Goal: Information Seeking & Learning: Learn about a topic

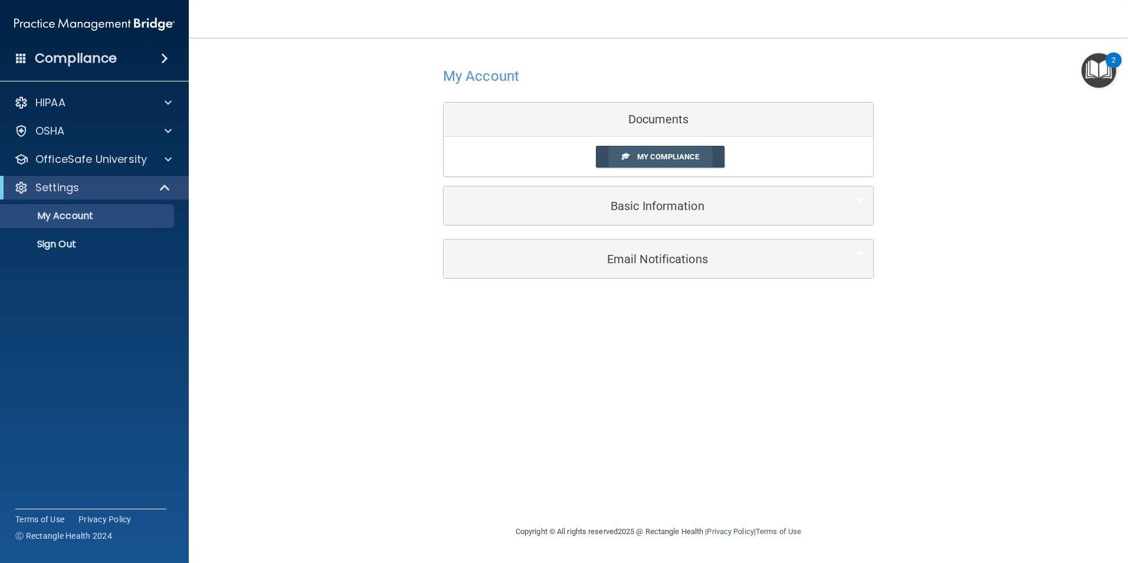
click at [655, 162] on link "My Compliance" at bounding box center [660, 157] width 129 height 22
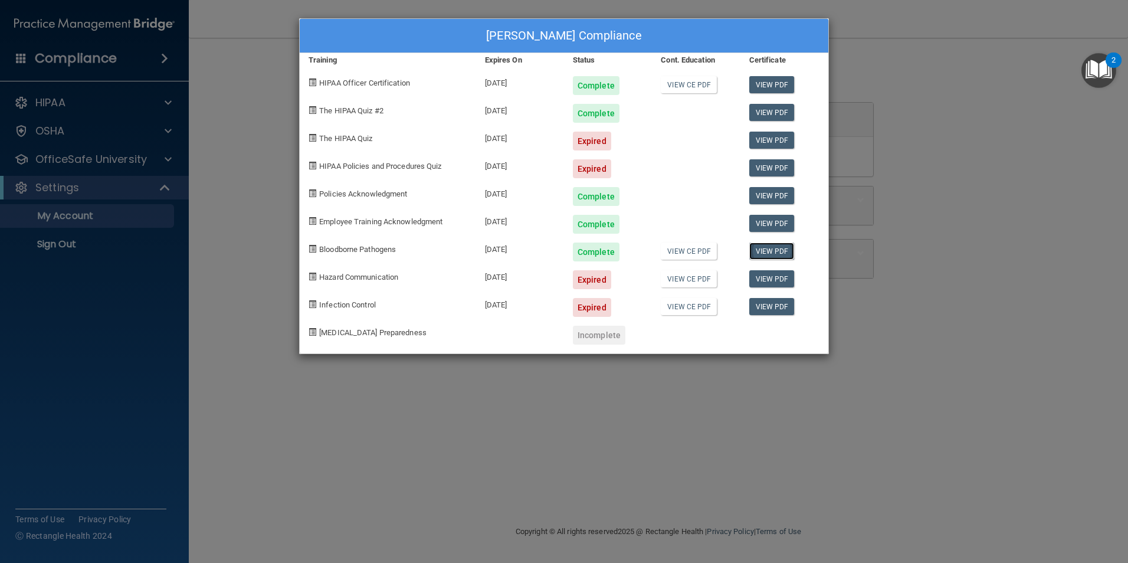
click at [762, 253] on link "View PDF" at bounding box center [771, 250] width 45 height 17
click at [913, 52] on div "[PERSON_NAME] Compliance Training Expires On Status Cont. Education Certificate…" at bounding box center [564, 281] width 1128 height 563
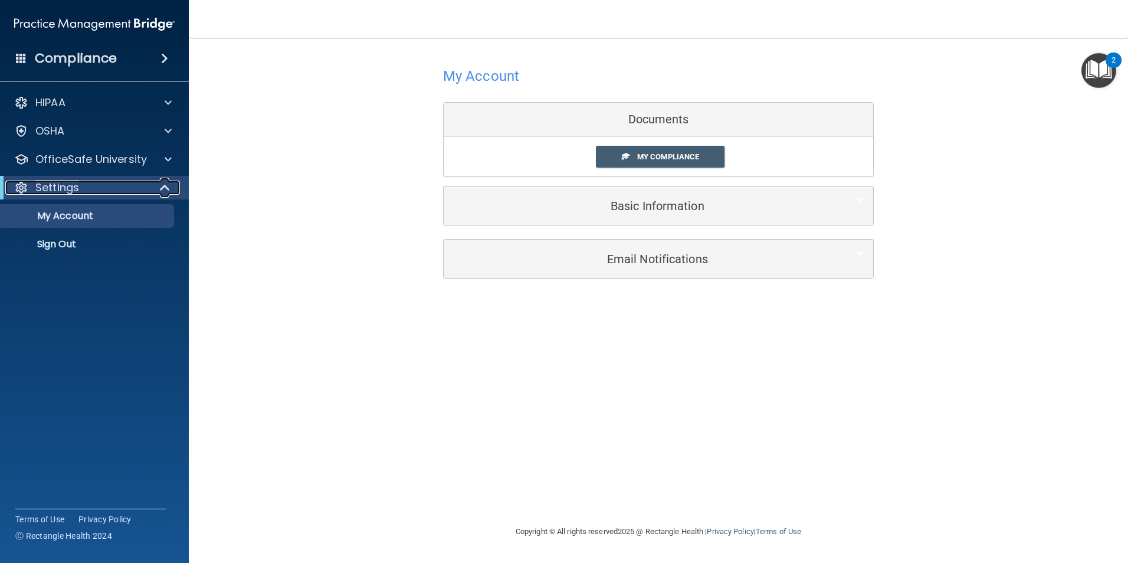
click at [156, 183] on div at bounding box center [165, 188] width 29 height 14
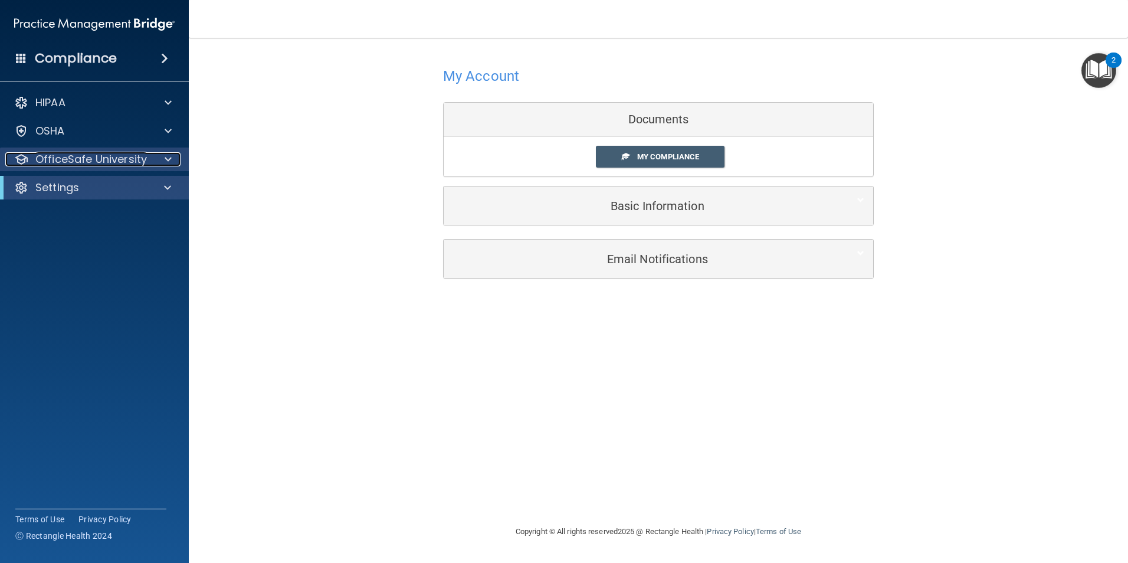
click at [160, 162] on div at bounding box center [166, 159] width 29 height 14
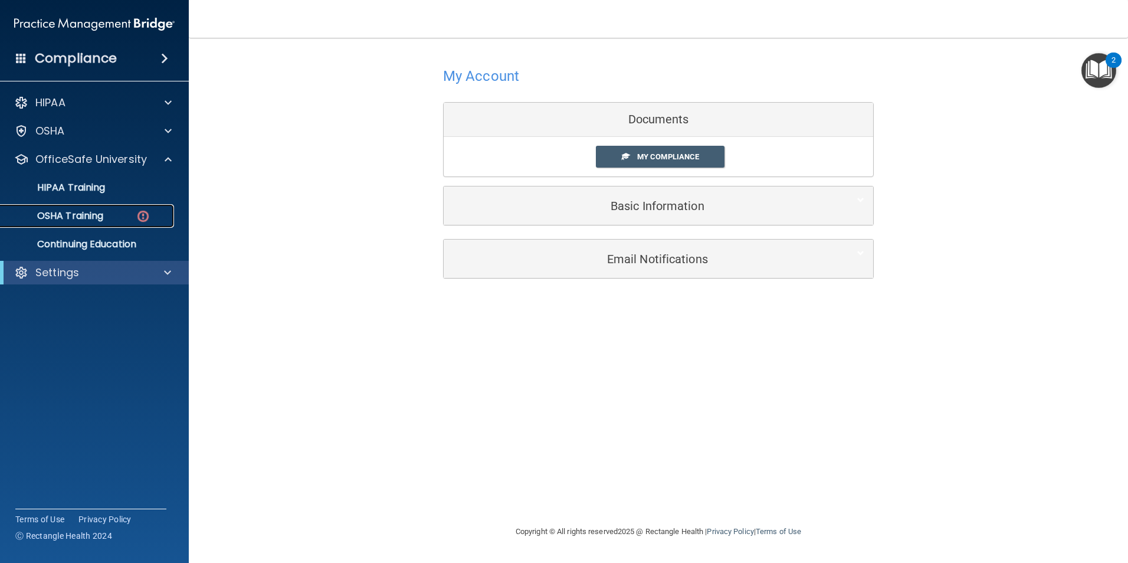
click at [104, 222] on link "OSHA Training" at bounding box center [81, 216] width 186 height 24
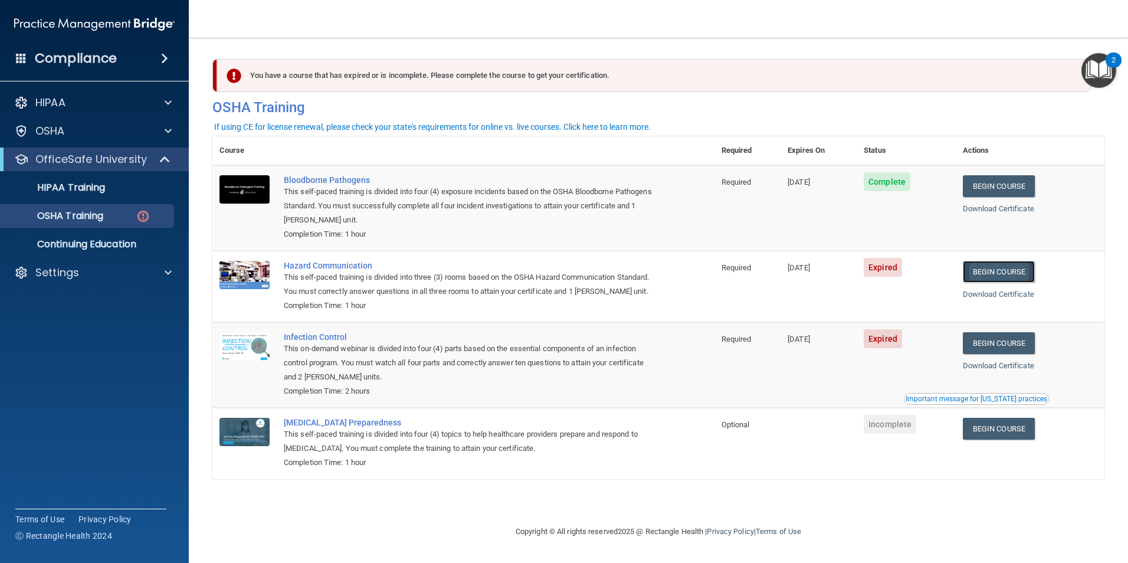
click at [1004, 273] on link "Begin Course" at bounding box center [999, 272] width 72 height 22
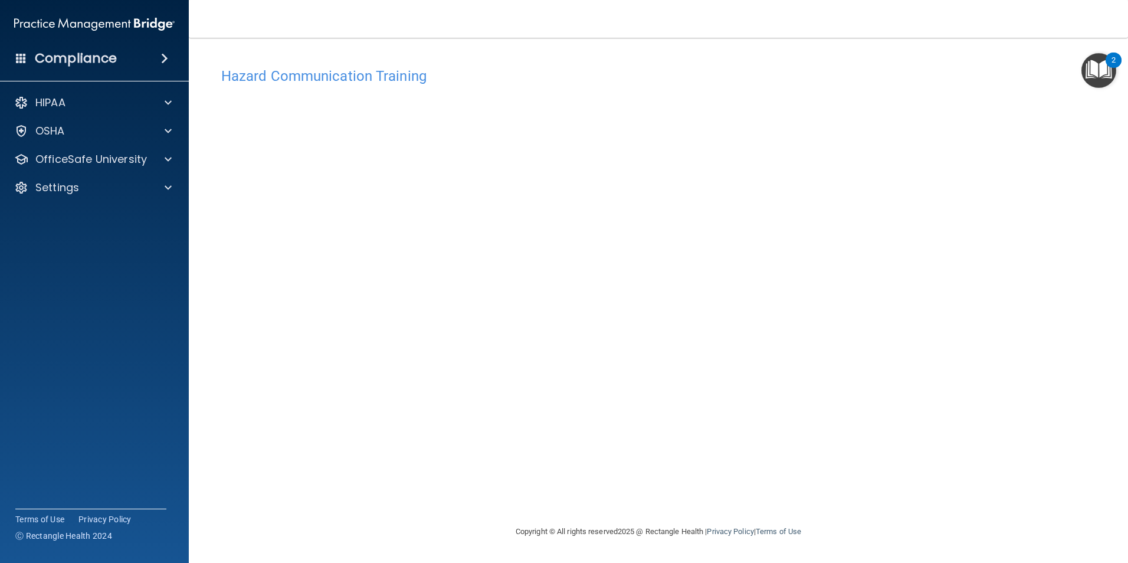
click at [894, 206] on div "Hazard Communication Training This course doesn’t expire until 08/12/2025. Are …" at bounding box center [658, 292] width 892 height 463
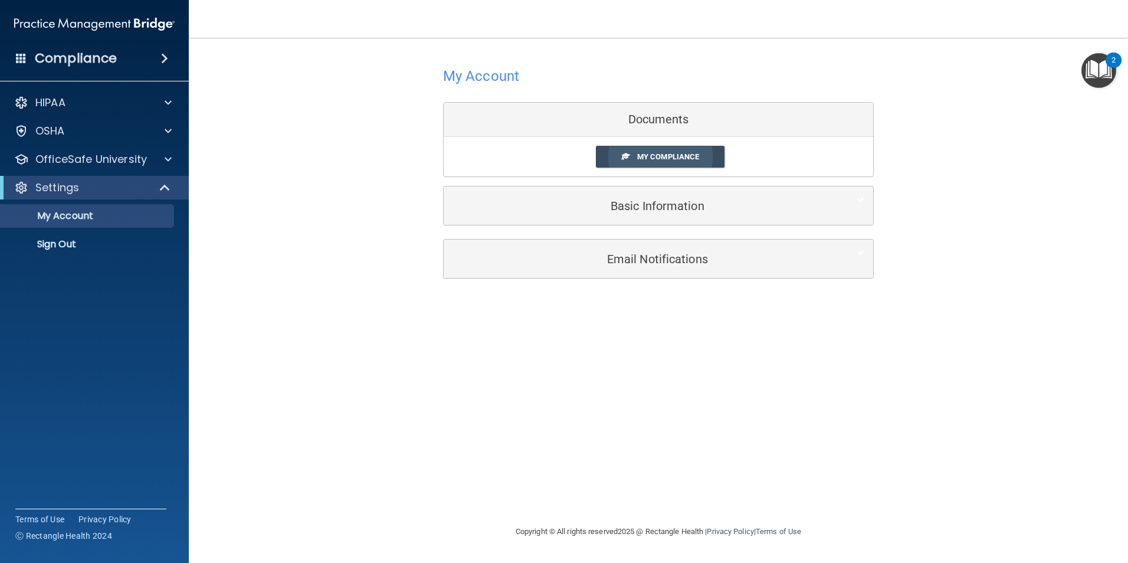
click at [699, 159] on span "My Compliance" at bounding box center [668, 156] width 62 height 9
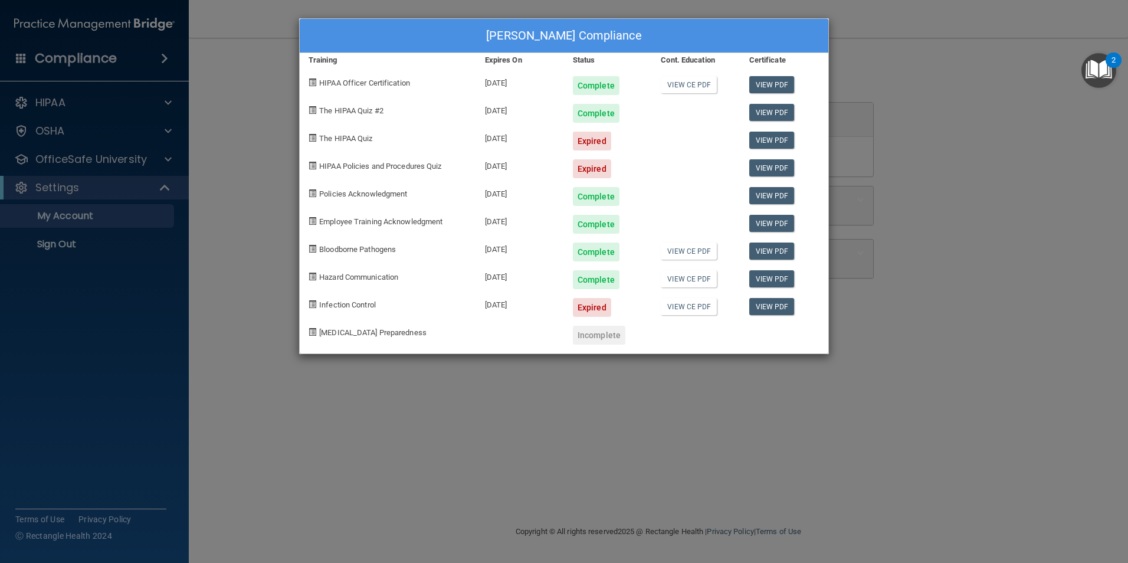
click at [1056, 40] on div "Shawna Merrow's Compliance Training Expires On Status Cont. Education Certifica…" at bounding box center [564, 281] width 1128 height 563
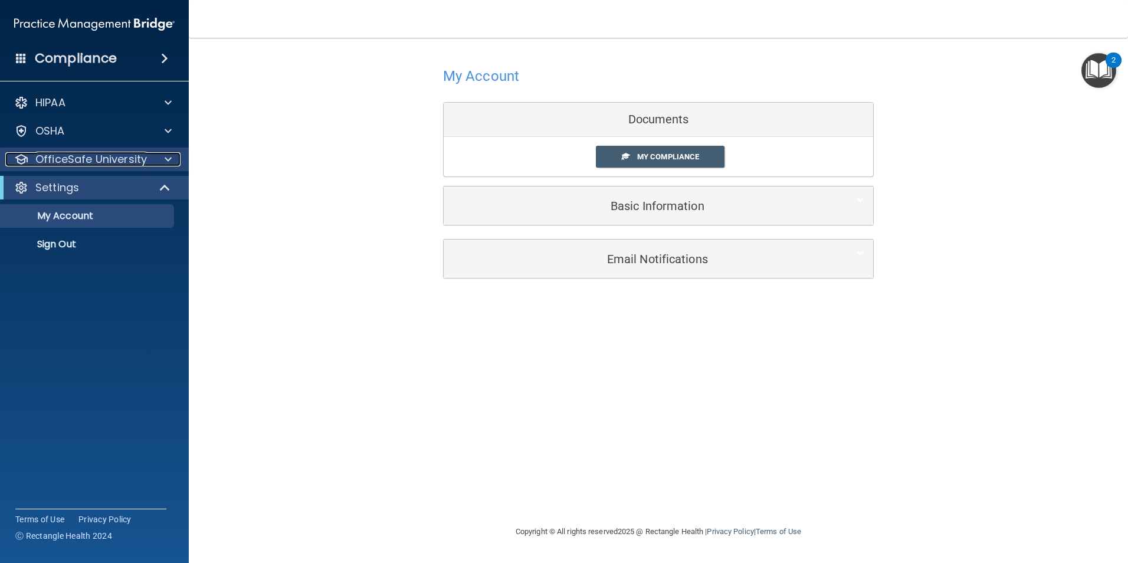
click at [153, 155] on div at bounding box center [166, 159] width 29 height 14
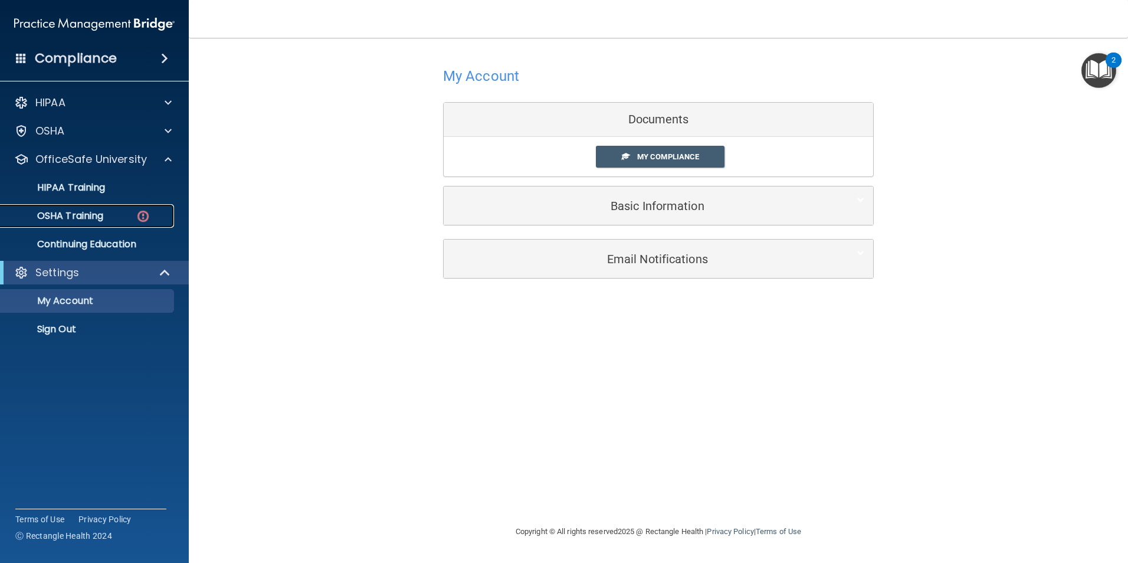
click at [99, 215] on p "OSHA Training" at bounding box center [56, 216] width 96 height 12
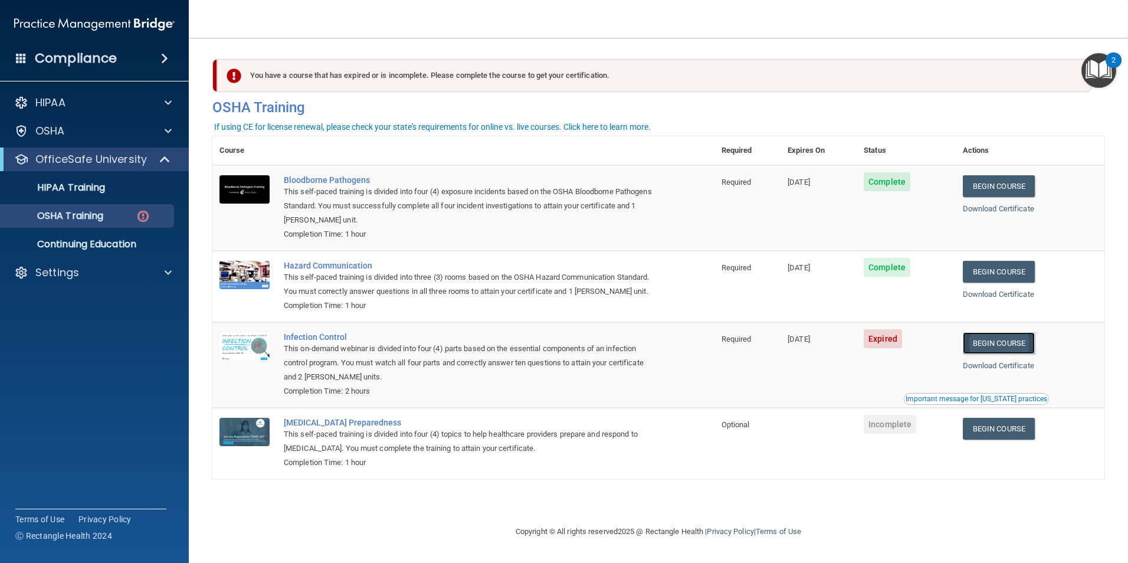
click at [1017, 349] on link "Begin Course" at bounding box center [999, 343] width 72 height 22
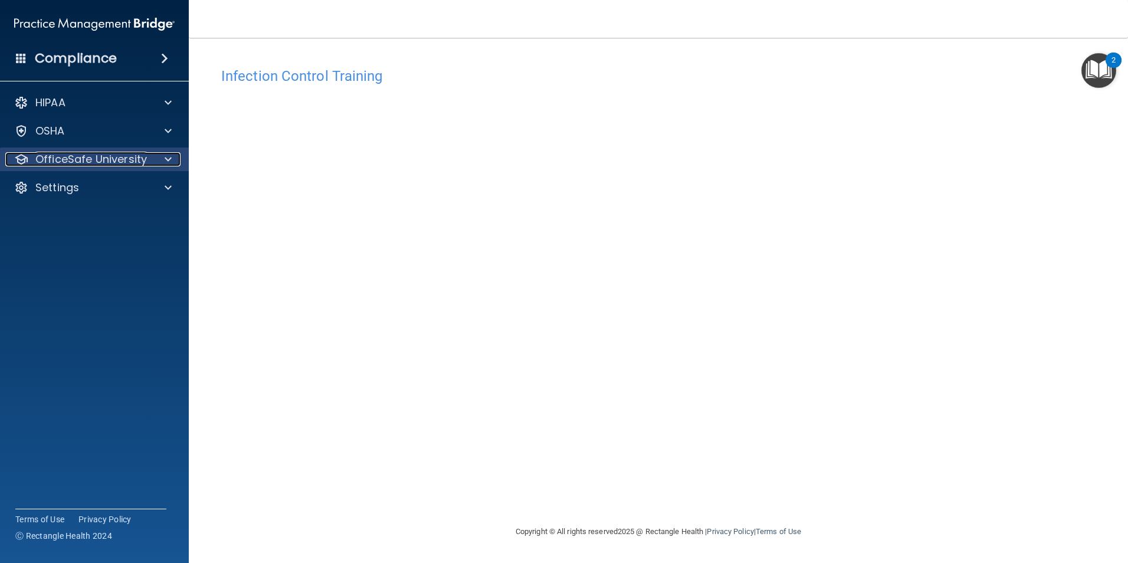
click at [100, 154] on p "OfficeSafe University" at bounding box center [91, 159] width 112 height 14
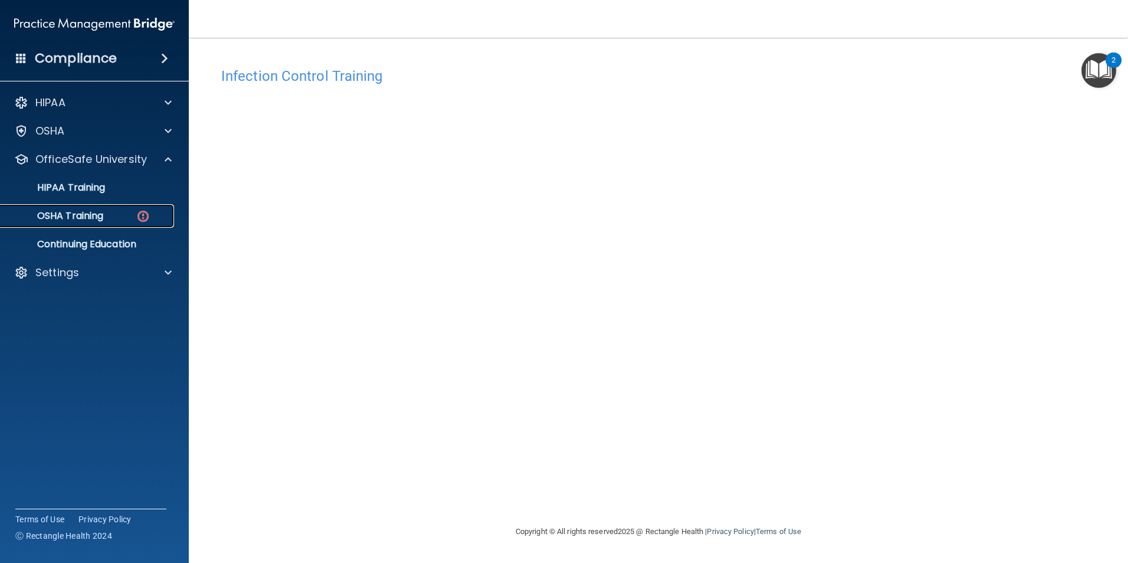
click at [93, 216] on p "OSHA Training" at bounding box center [56, 216] width 96 height 12
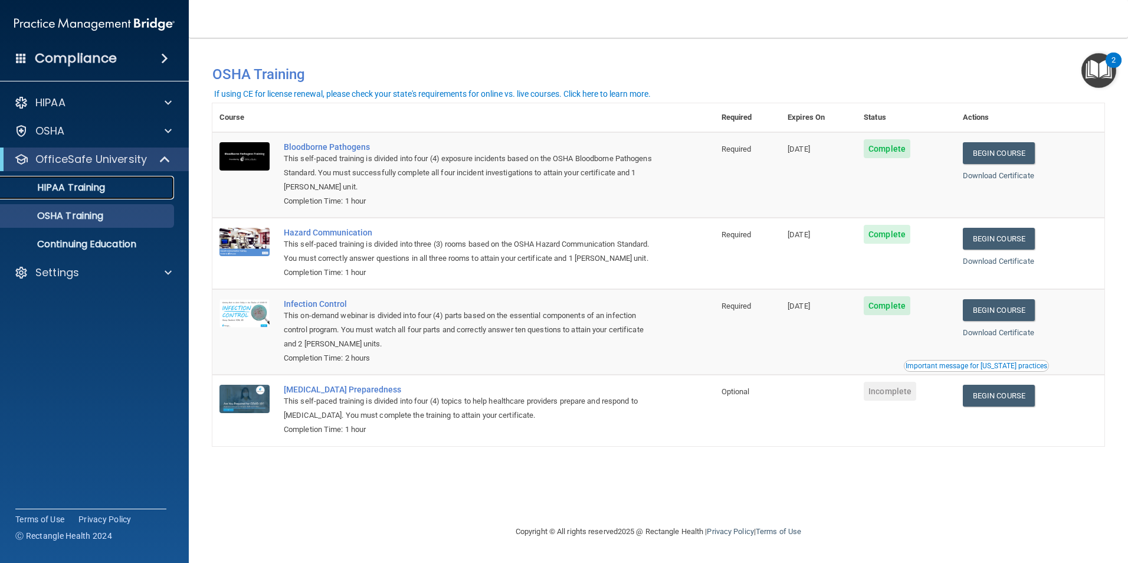
click at [113, 193] on div "HIPAA Training" at bounding box center [88, 188] width 161 height 12
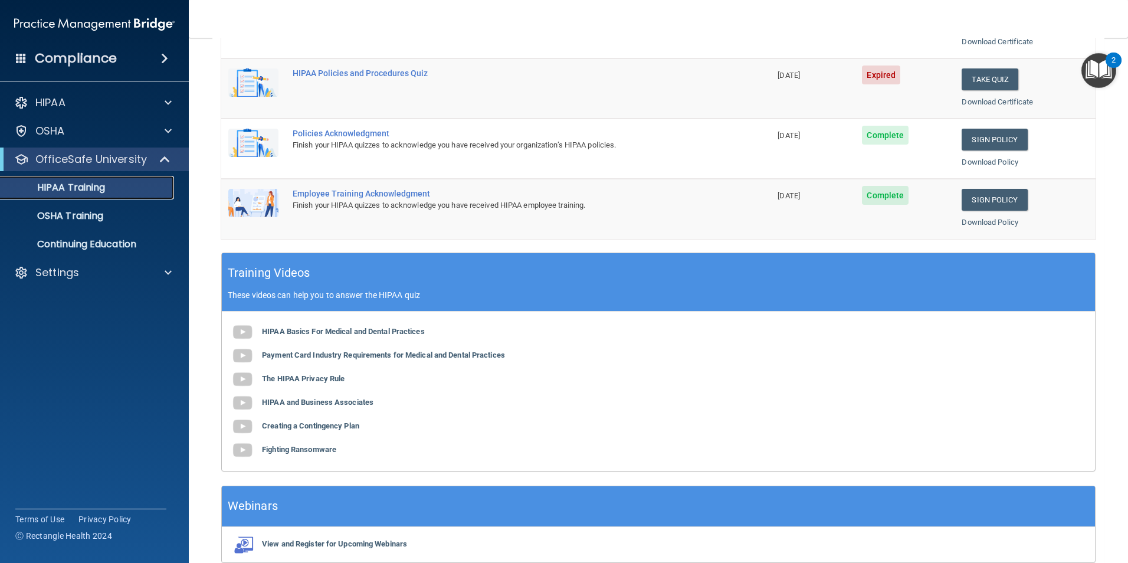
scroll to position [326, 0]
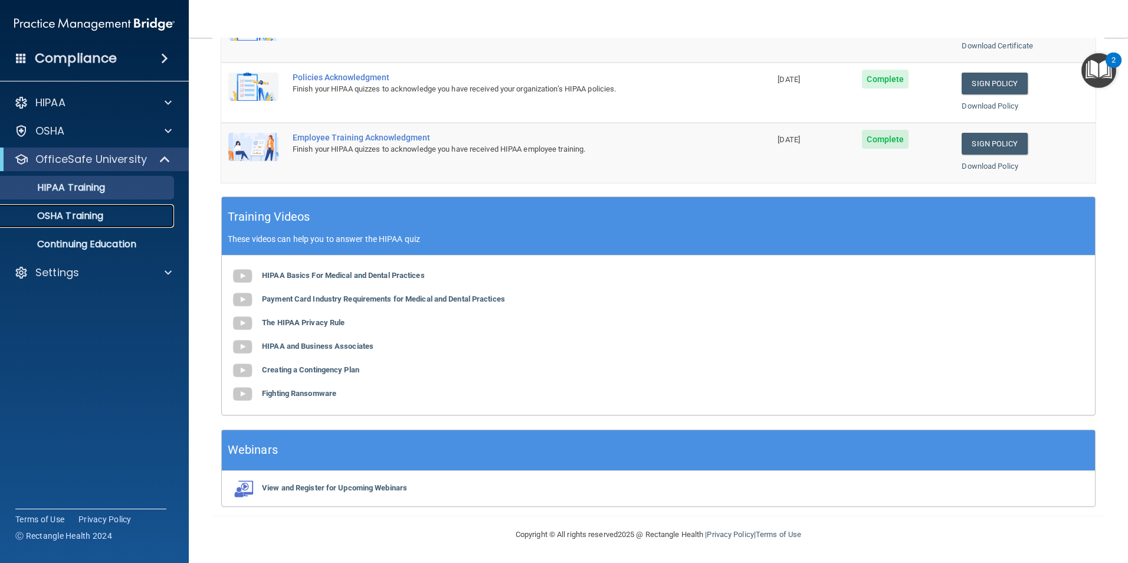
click at [67, 218] on p "OSHA Training" at bounding box center [56, 216] width 96 height 12
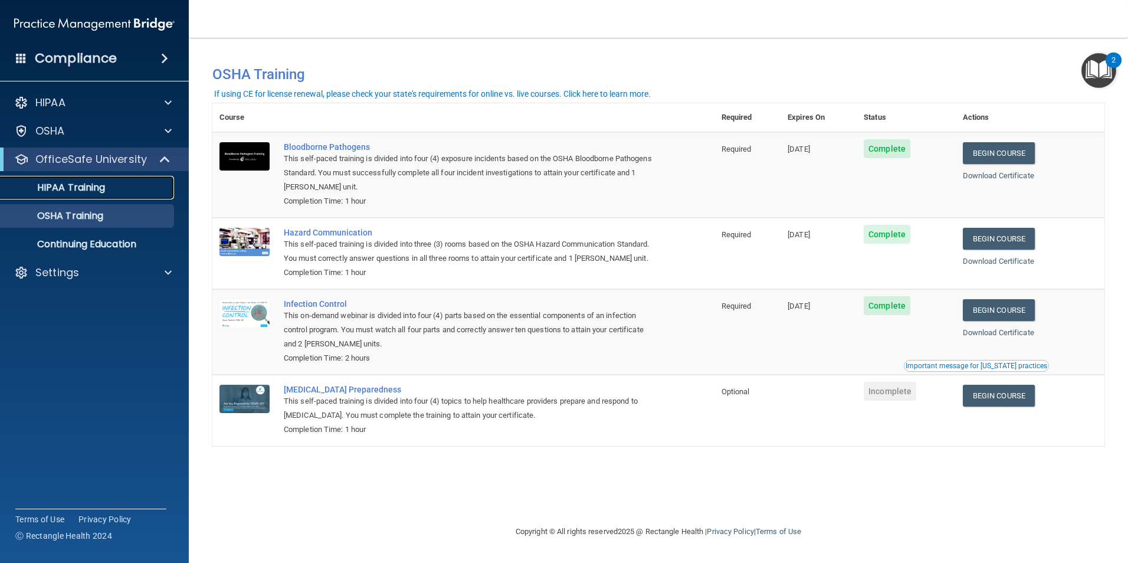
click at [59, 184] on p "HIPAA Training" at bounding box center [56, 188] width 97 height 12
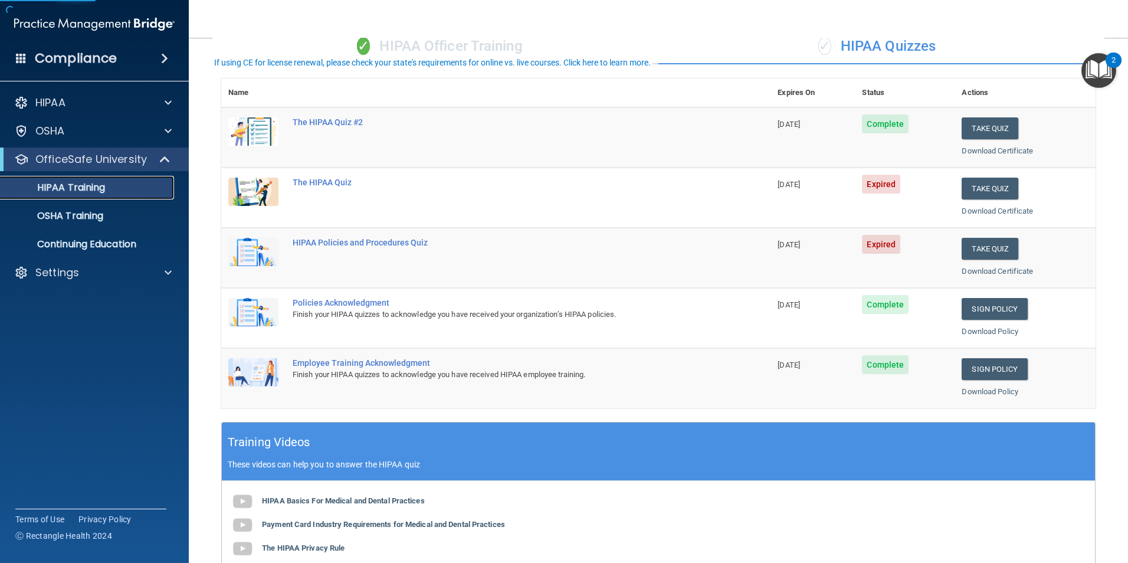
scroll to position [326, 0]
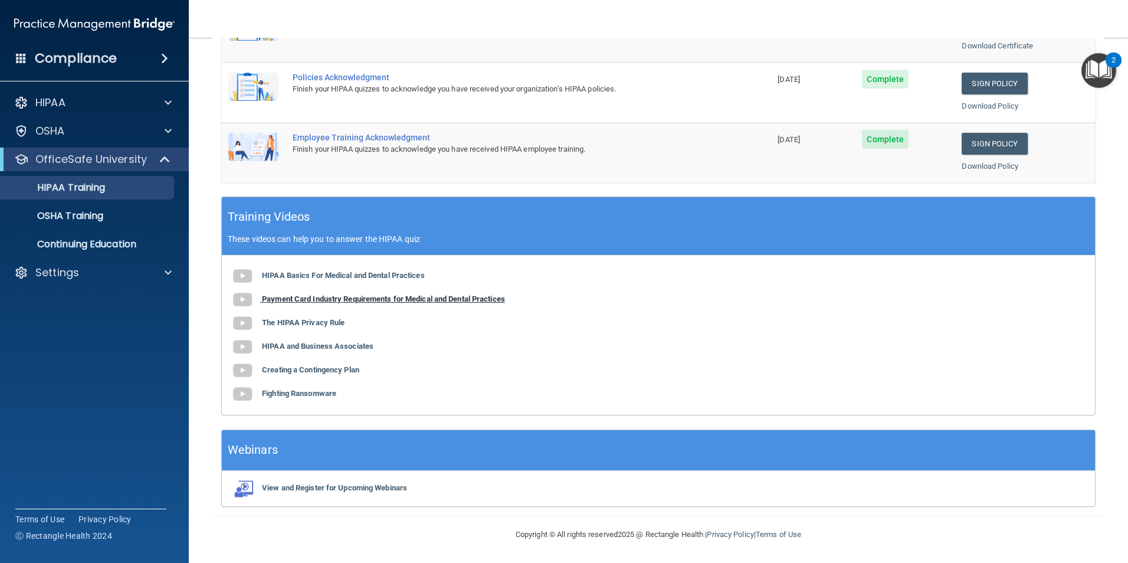
click at [322, 297] on b "Payment Card Industry Requirements for Medical and Dental Practices" at bounding box center [383, 298] width 243 height 9
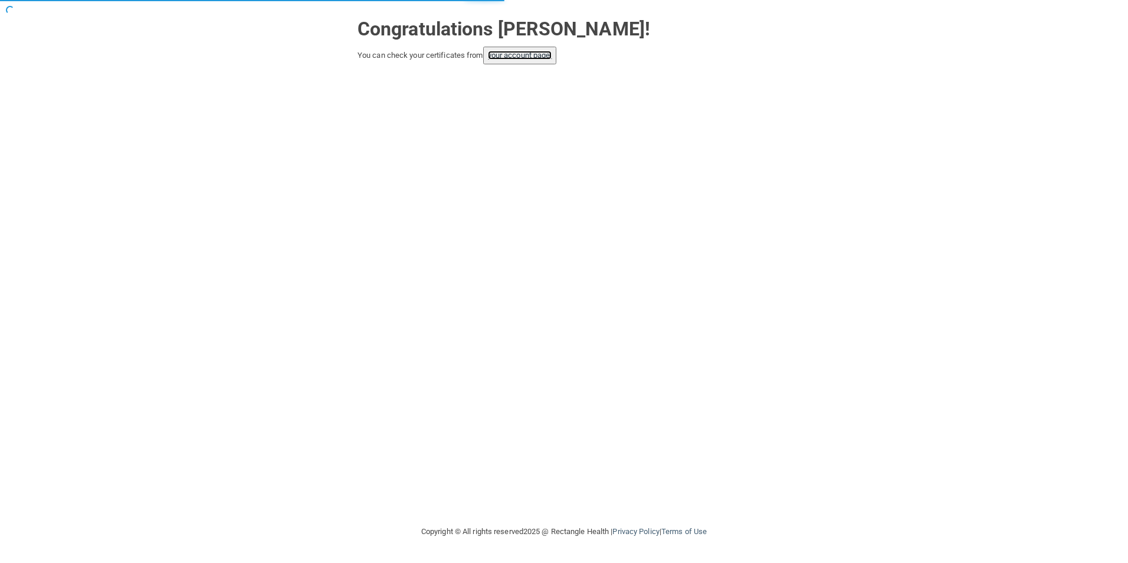
drag, startPoint x: 542, startPoint y: 54, endPoint x: 657, endPoint y: 90, distance: 120.0
click at [542, 54] on link "your account page!" at bounding box center [520, 55] width 64 height 9
